Goal: Use online tool/utility: Utilize a website feature to perform a specific function

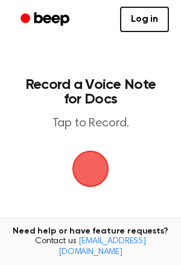
click at [95, 161] on span "button" at bounding box center [91, 169] width 34 height 34
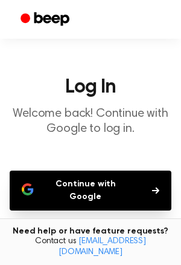
scroll to position [100, 0]
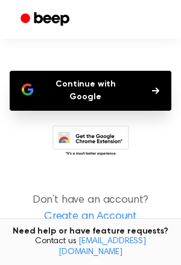
click at [47, 92] on button "Continue with Google" at bounding box center [91, 91] width 162 height 40
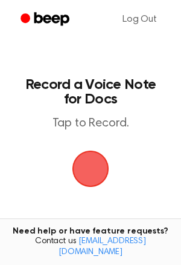
click at [89, 153] on span "button" at bounding box center [90, 168] width 37 height 37
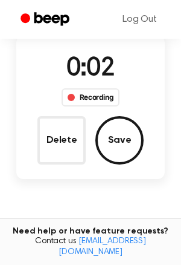
scroll to position [101, 0]
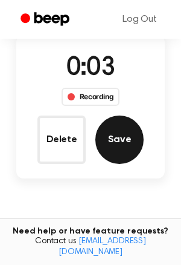
click at [128, 135] on button "Save" at bounding box center [119, 139] width 48 height 48
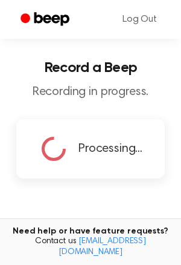
scroll to position [164, 0]
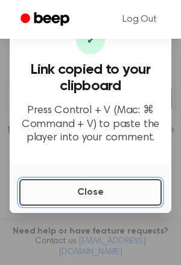
click at [85, 195] on button "Close" at bounding box center [90, 192] width 143 height 27
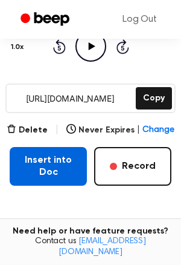
click at [79, 168] on button "Insert into Doc" at bounding box center [48, 166] width 77 height 39
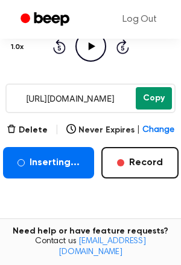
click at [144, 96] on button "Copy" at bounding box center [154, 98] width 36 height 22
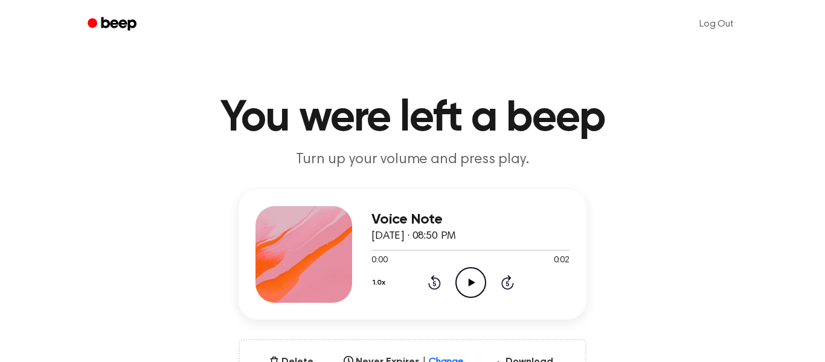
click at [465, 286] on icon "Play Audio" at bounding box center [471, 282] width 31 height 31
